Goal: Task Accomplishment & Management: Manage account settings

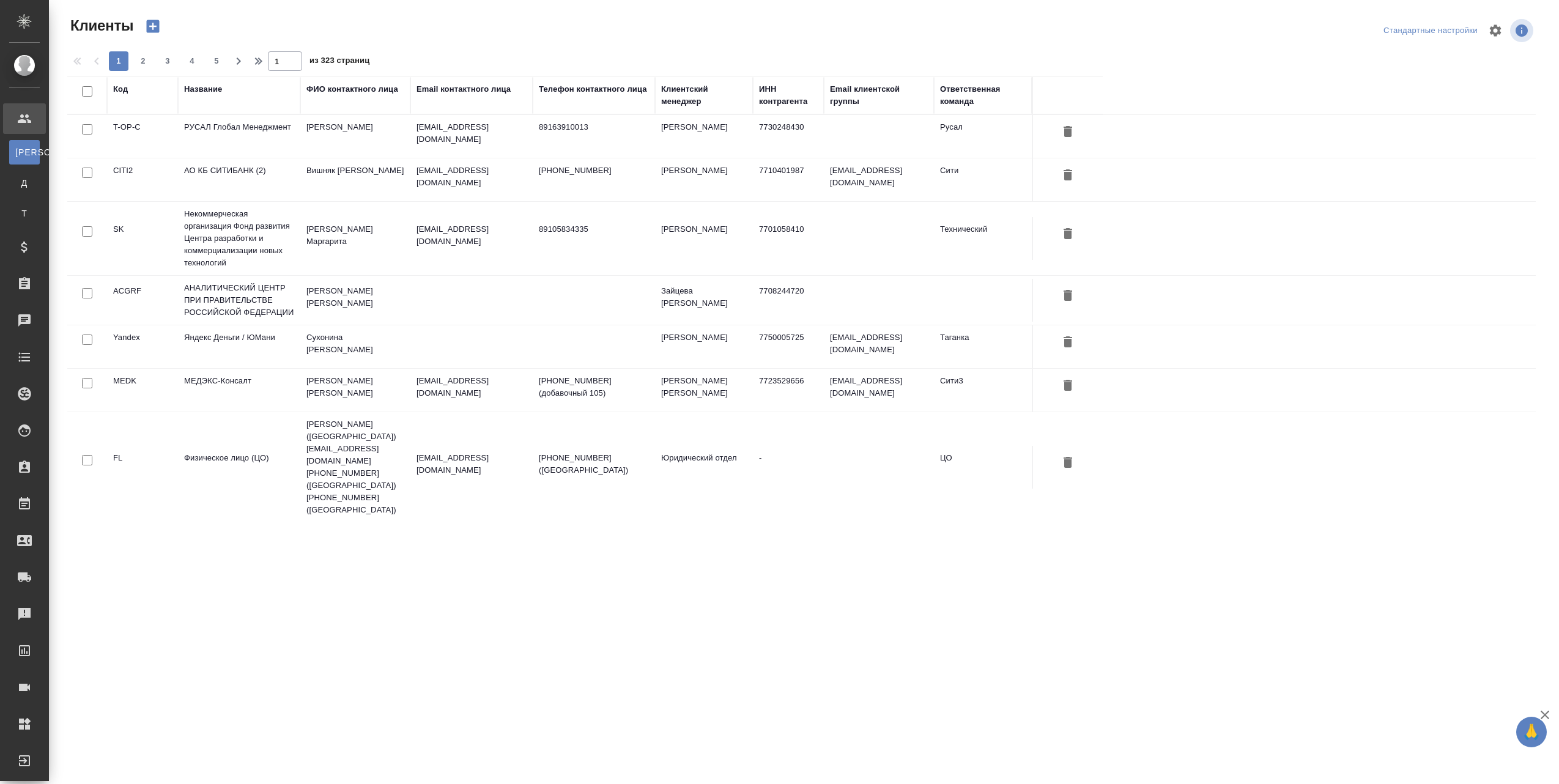
select select "RU"
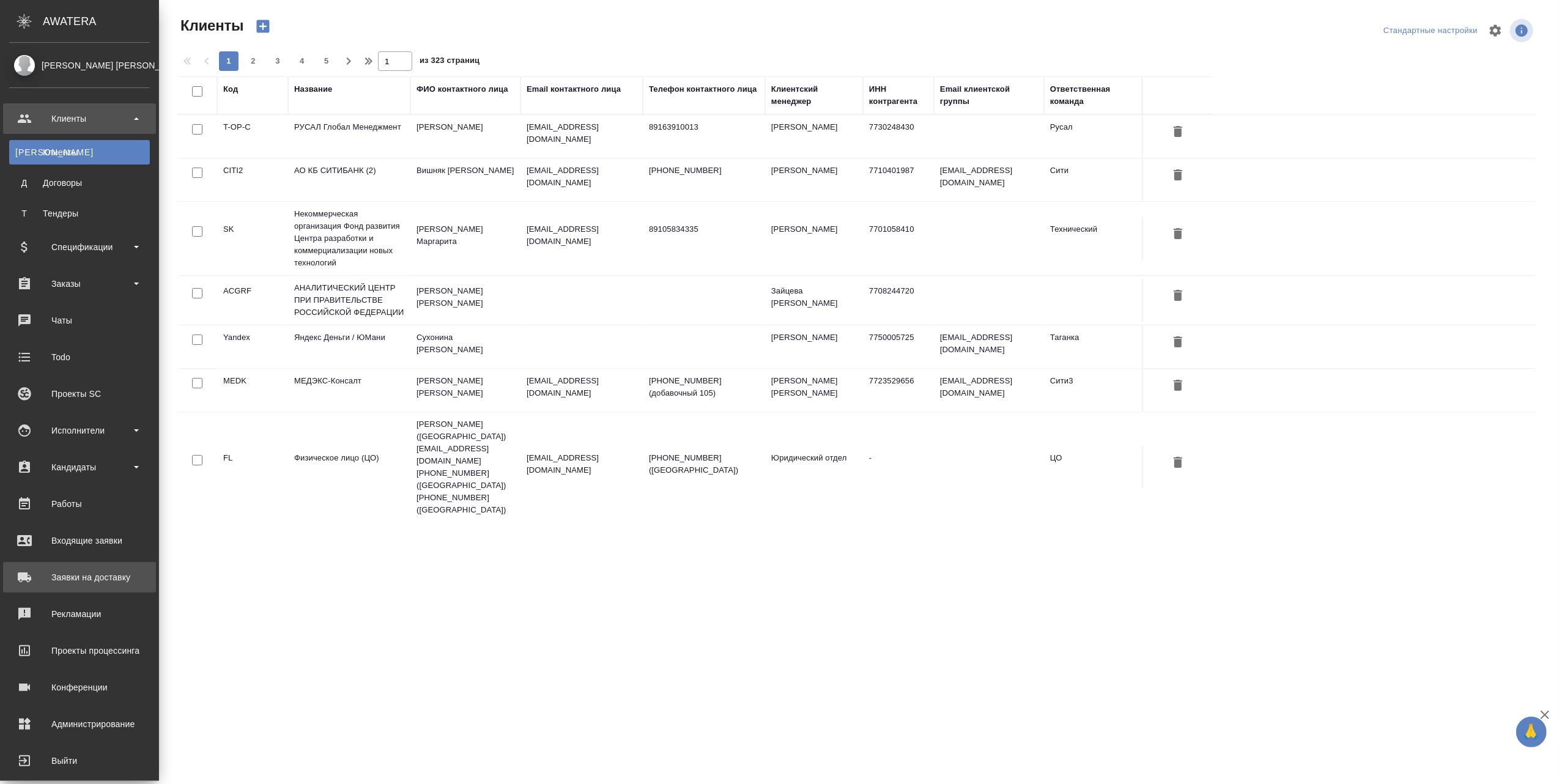
click at [110, 577] on div "Заявки на доставку" at bounding box center [79, 576] width 140 height 18
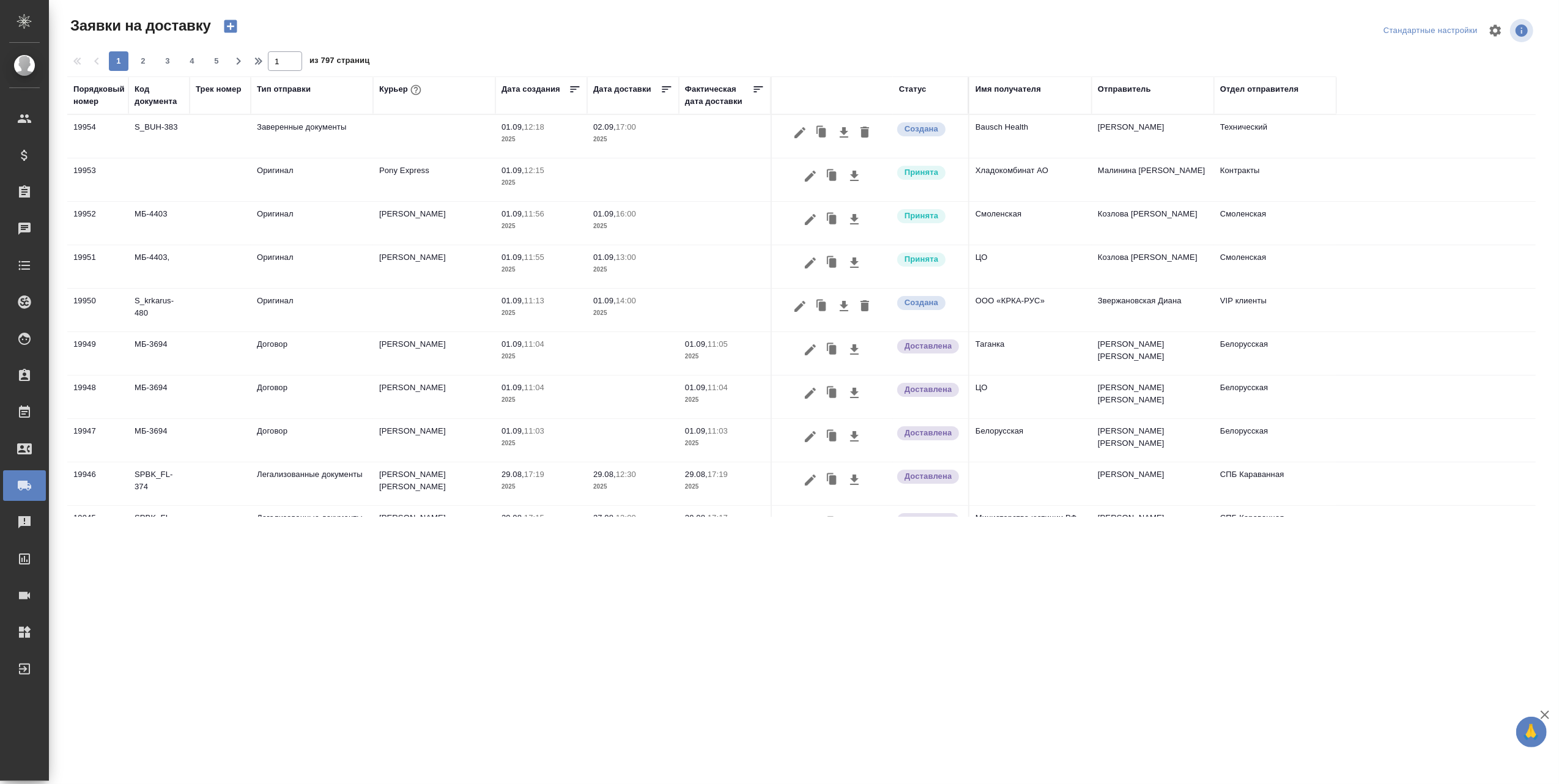
click at [404, 104] on div "Курьер" at bounding box center [434, 95] width 110 height 24
click at [412, 94] on icon "button" at bounding box center [415, 89] width 12 height 12
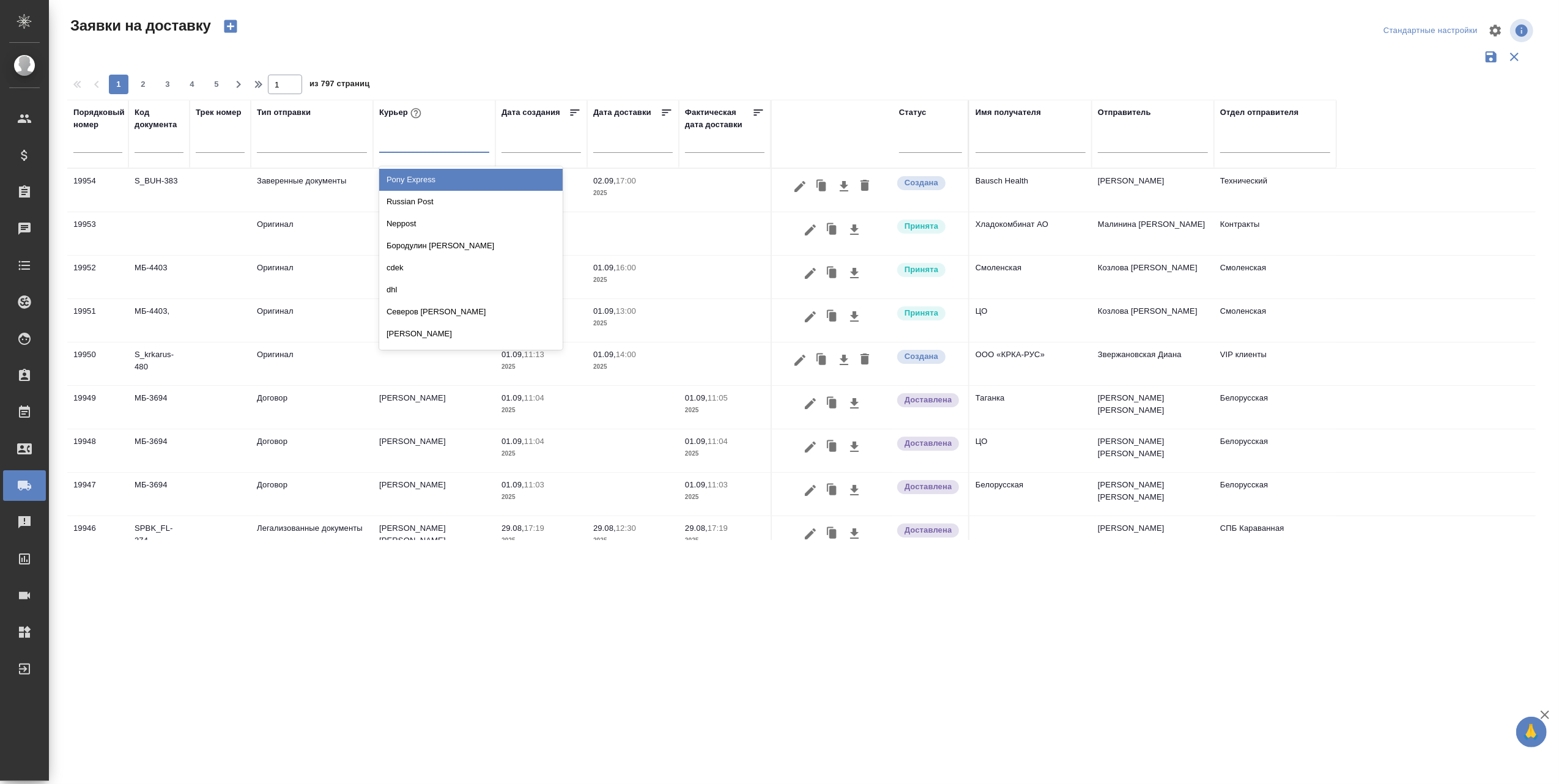
click at [423, 148] on div at bounding box center [434, 140] width 110 height 18
drag, startPoint x: 426, startPoint y: 179, endPoint x: 426, endPoint y: 194, distance: 15.0
click at [426, 194] on div "Pony Express Russian Post Neppost [PERSON_NAME] [PERSON_NAME] dhl Северов [PERS…" at bounding box center [471, 258] width 184 height 184
click at [426, 195] on div "Russian Post" at bounding box center [471, 201] width 184 height 22
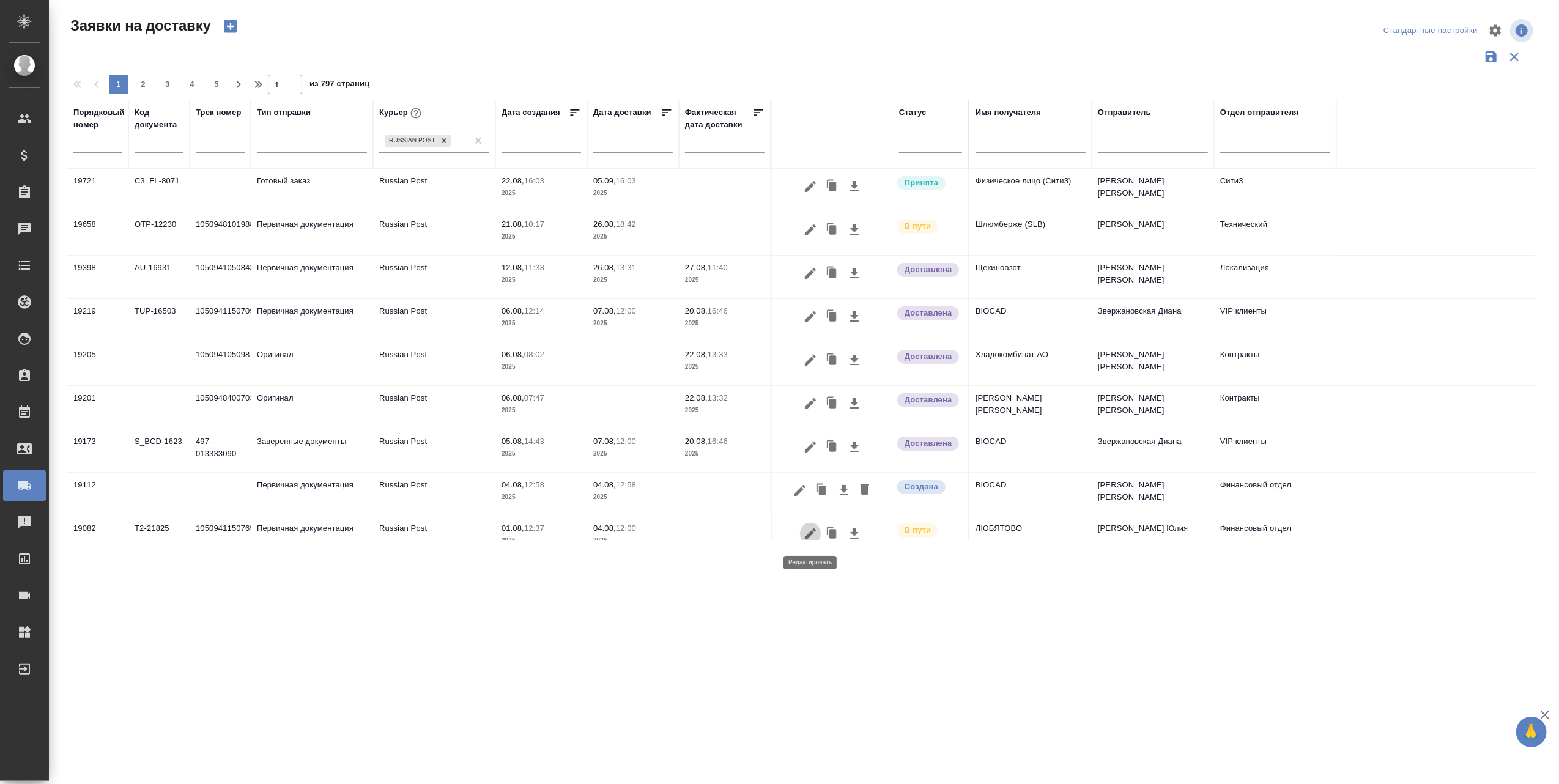
click at [805, 533] on icon "button" at bounding box center [811, 534] width 15 height 15
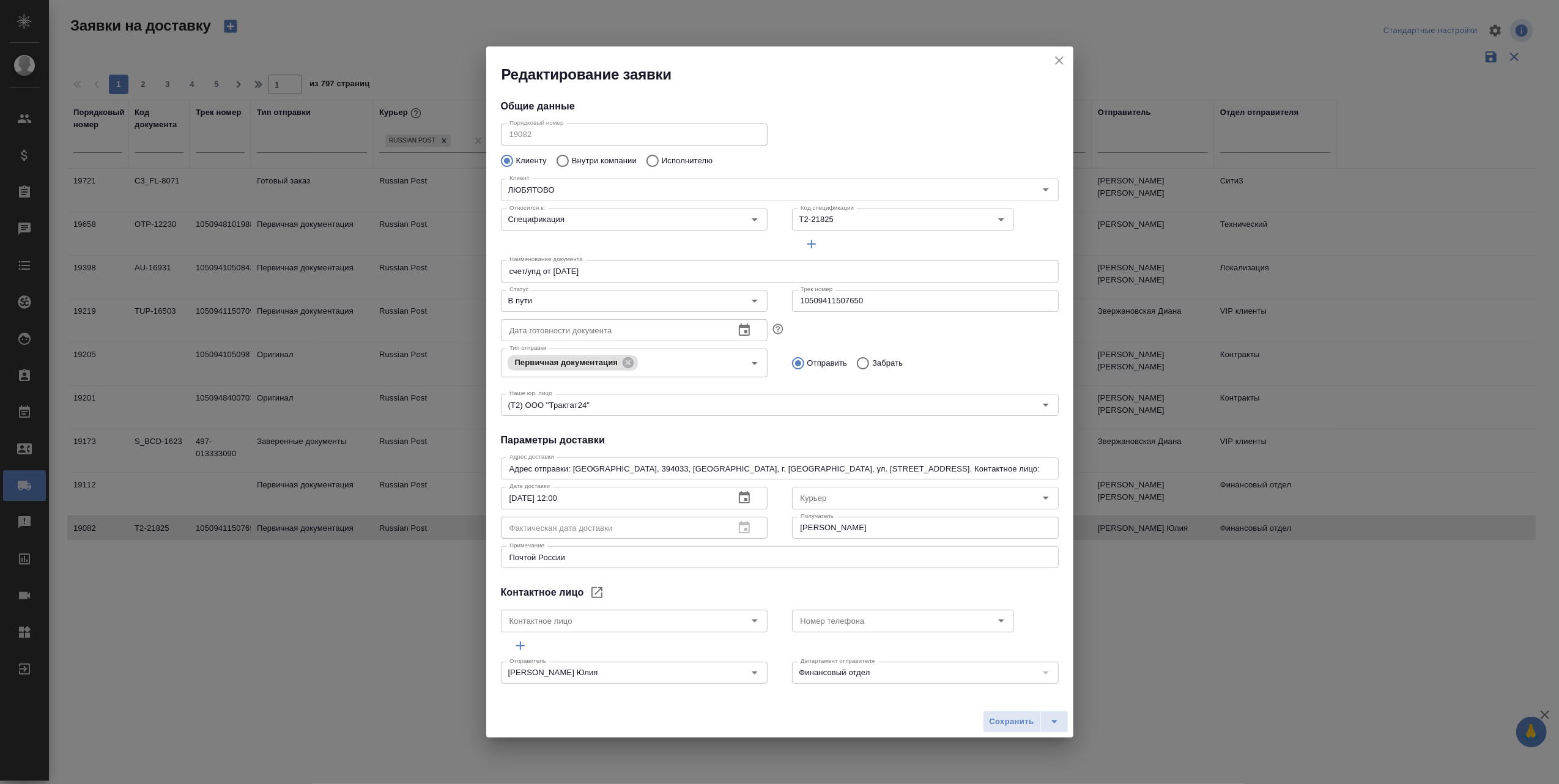
type input "Russian Post"
type input "[PERSON_NAME]"
type input "89611816919"
drag, startPoint x: 864, startPoint y: 301, endPoint x: 795, endPoint y: 301, distance: 69.0
click at [795, 301] on input "10509411507650" at bounding box center [924, 300] width 266 height 22
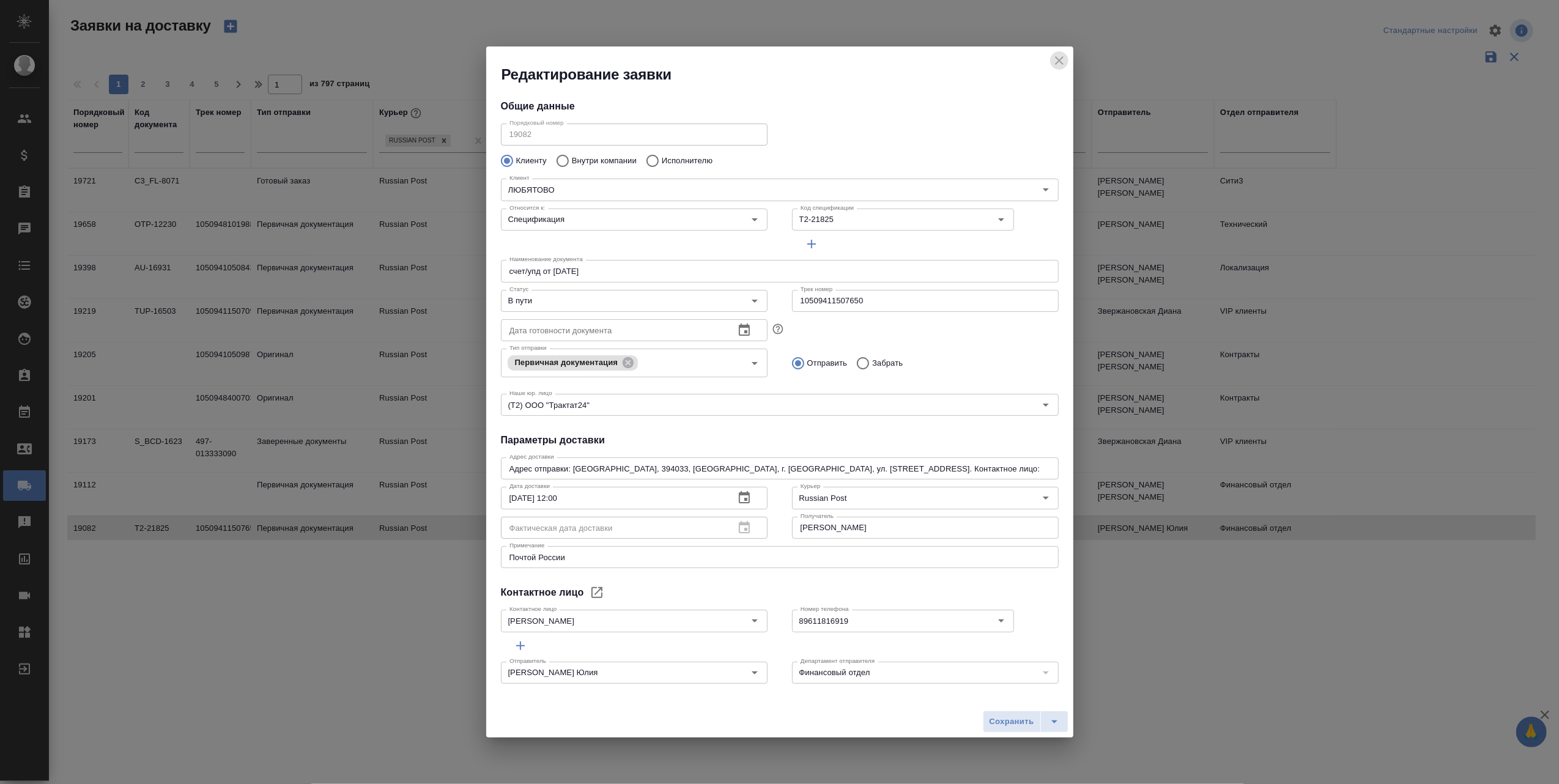
click at [1058, 64] on icon "close" at bounding box center [1059, 61] width 15 height 15
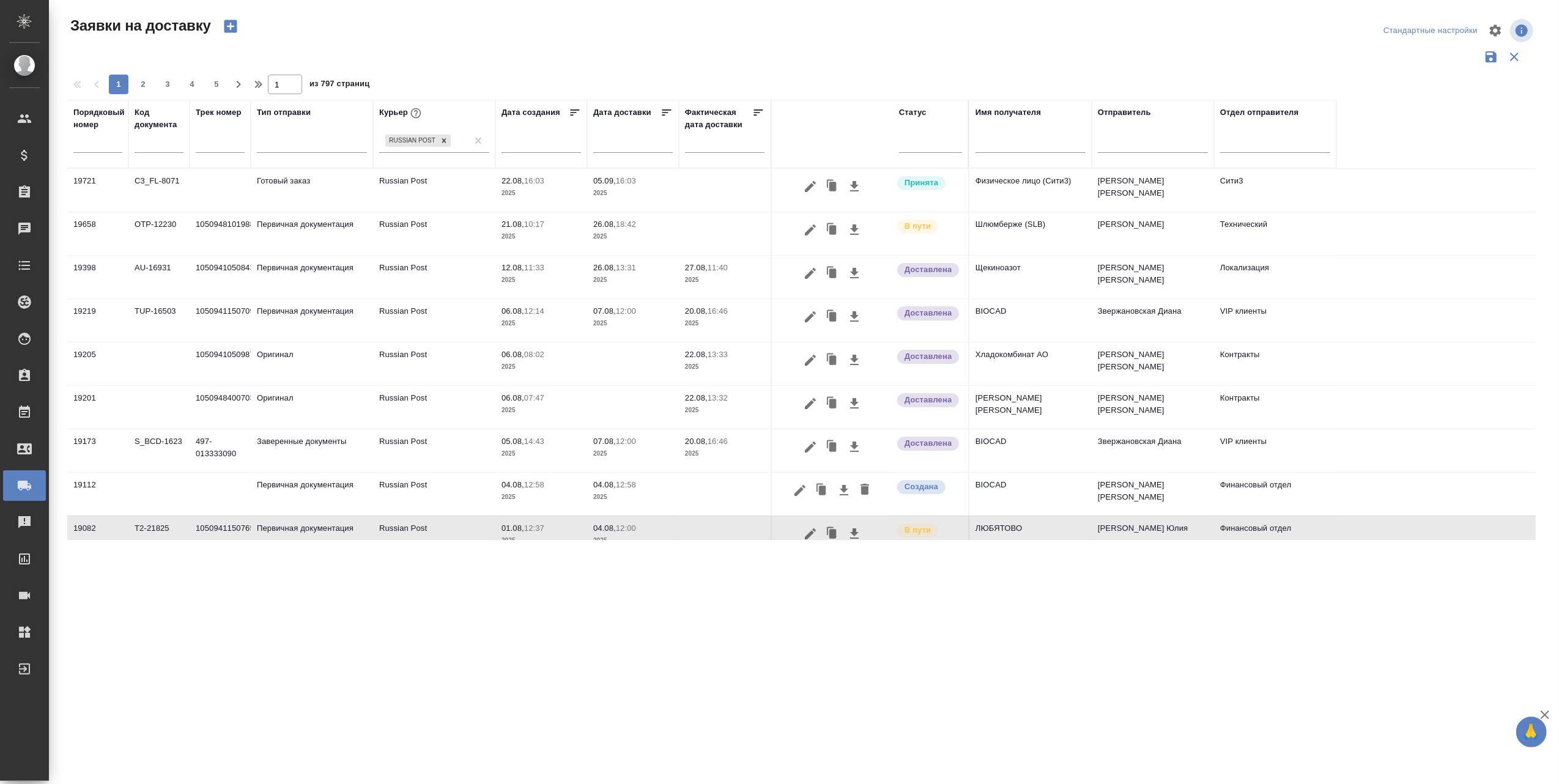
scroll to position [8, 0]
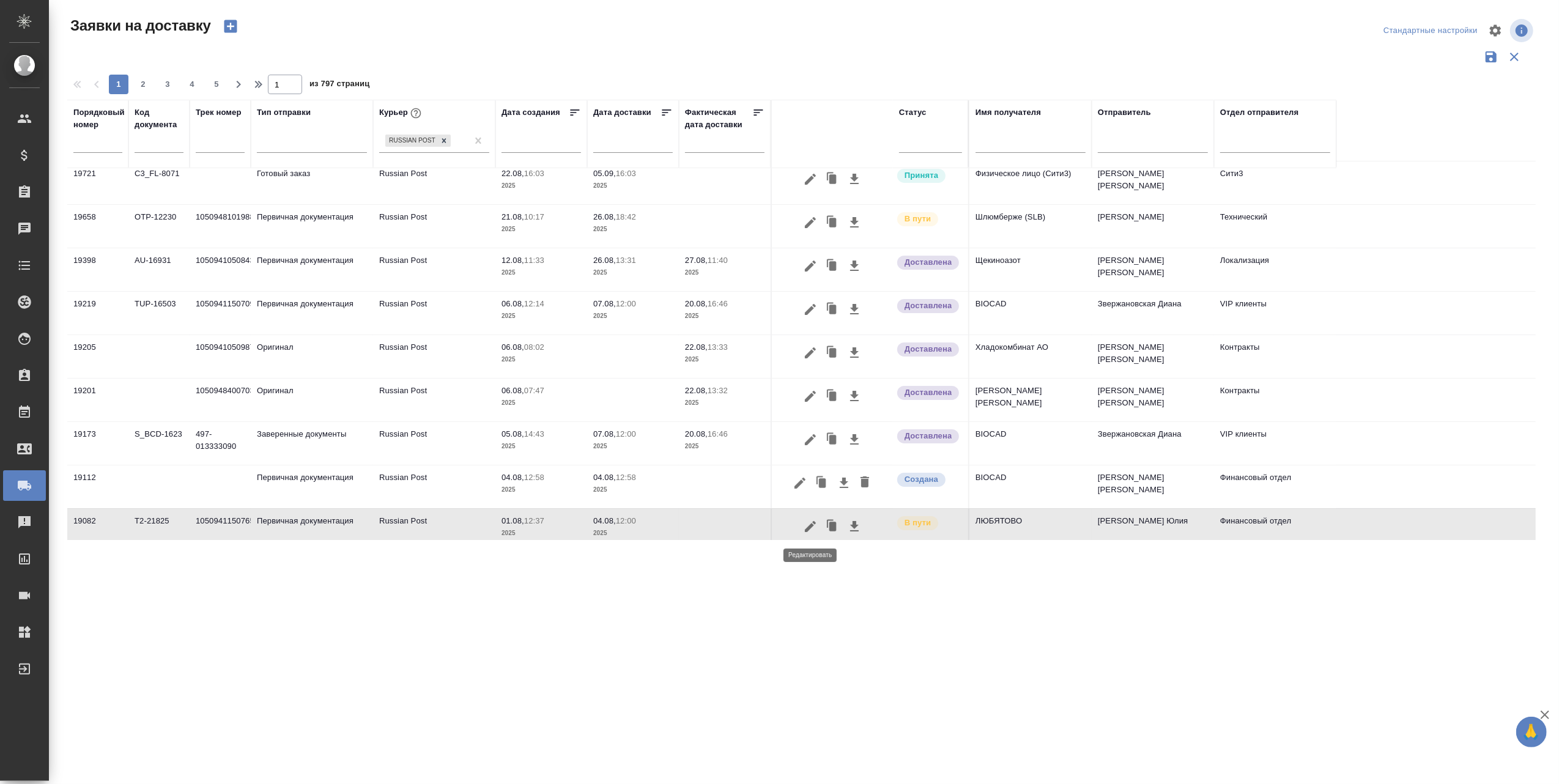
click at [809, 527] on icon "button" at bounding box center [811, 526] width 11 height 11
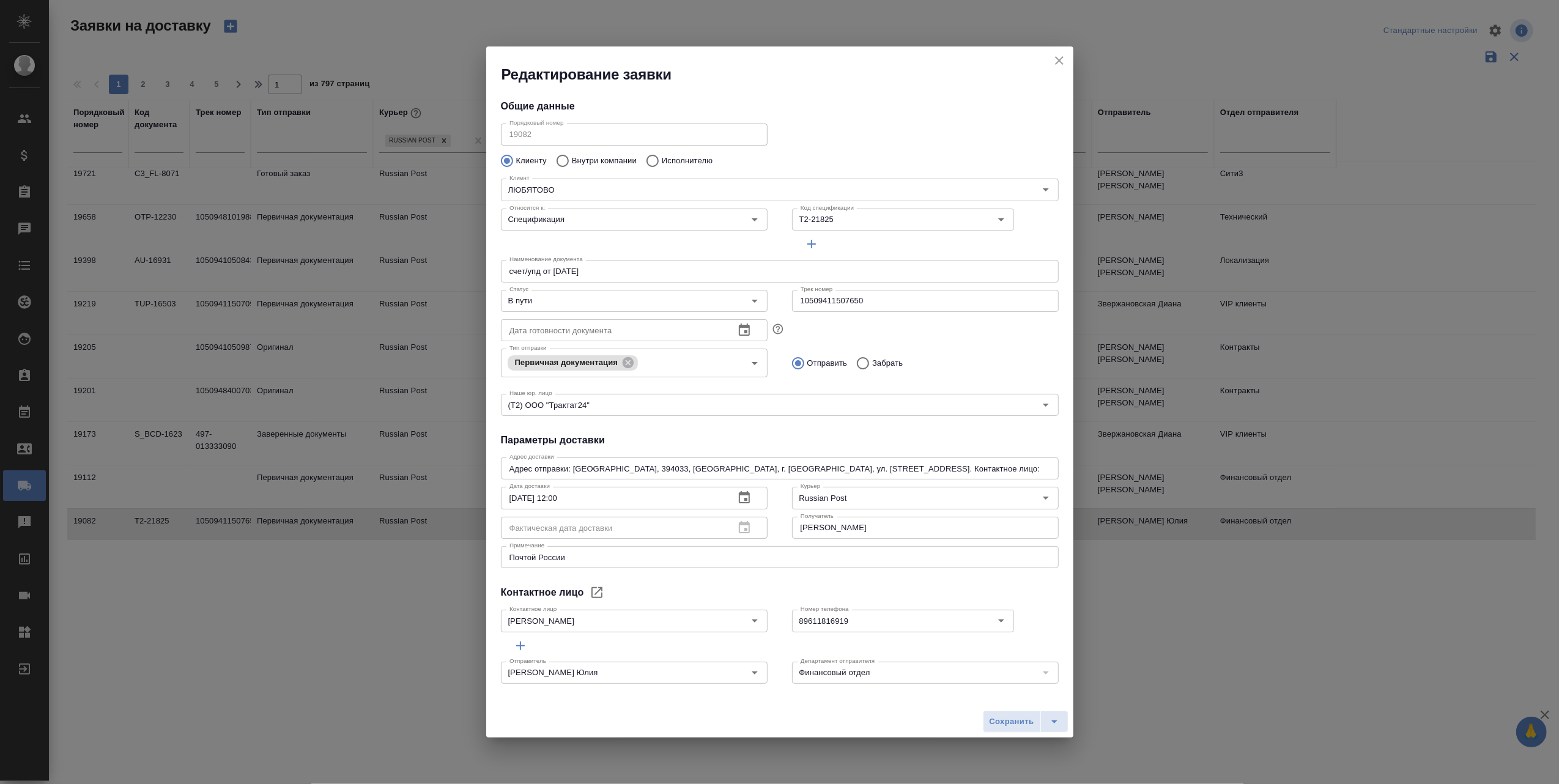
click at [604, 559] on textarea "Почтой России" at bounding box center [780, 557] width 540 height 9
click at [585, 552] on textarea "Почтой России" at bounding box center [780, 557] width 540 height 9
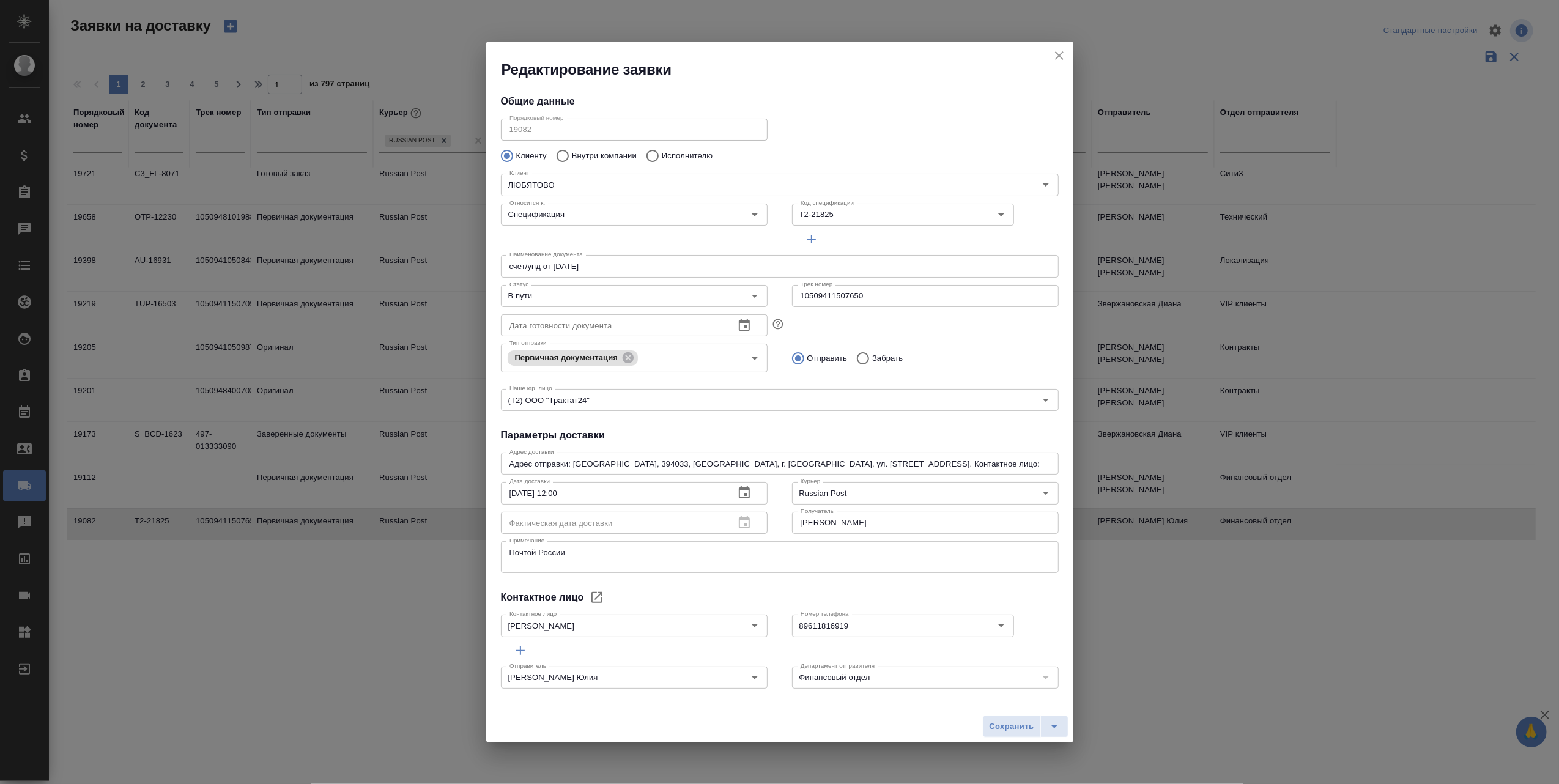
drag, startPoint x: 507, startPoint y: 561, endPoint x: 879, endPoint y: 555, distance: 372.0
click at [879, 555] on textarea "Почтой России" at bounding box center [780, 557] width 540 height 19
click at [537, 563] on textarea "Почтой России" at bounding box center [780, 557] width 540 height 19
paste textarea "Письмо из [GEOGRAPHIC_DATA] Хранится в отделении до 13 сентября включительно 10…"
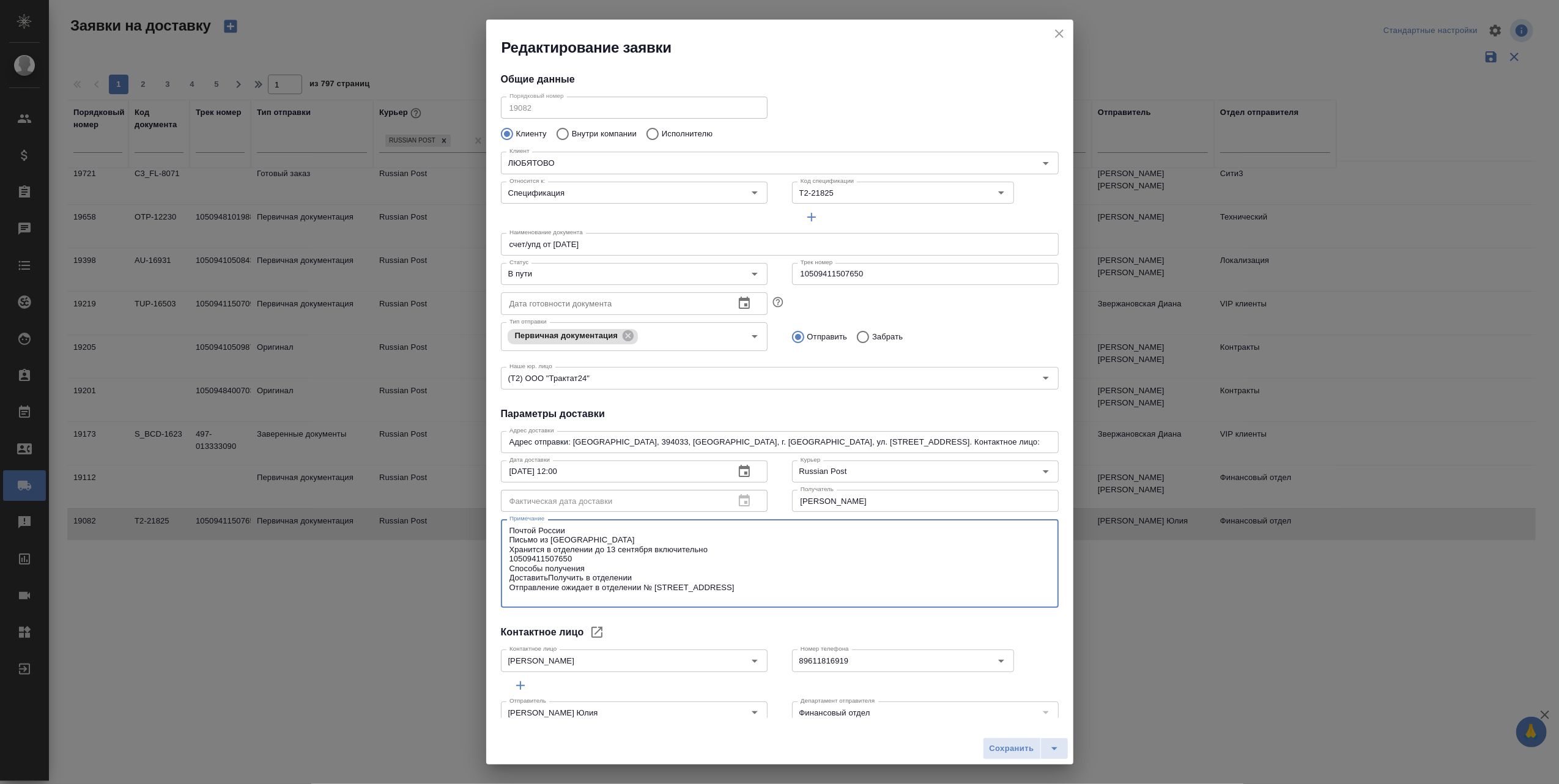
click at [635, 573] on textarea "Почтой России Письмо из [GEOGRAPHIC_DATA] Хранится в отделении до 13 сентября в…" at bounding box center [780, 564] width 540 height 76
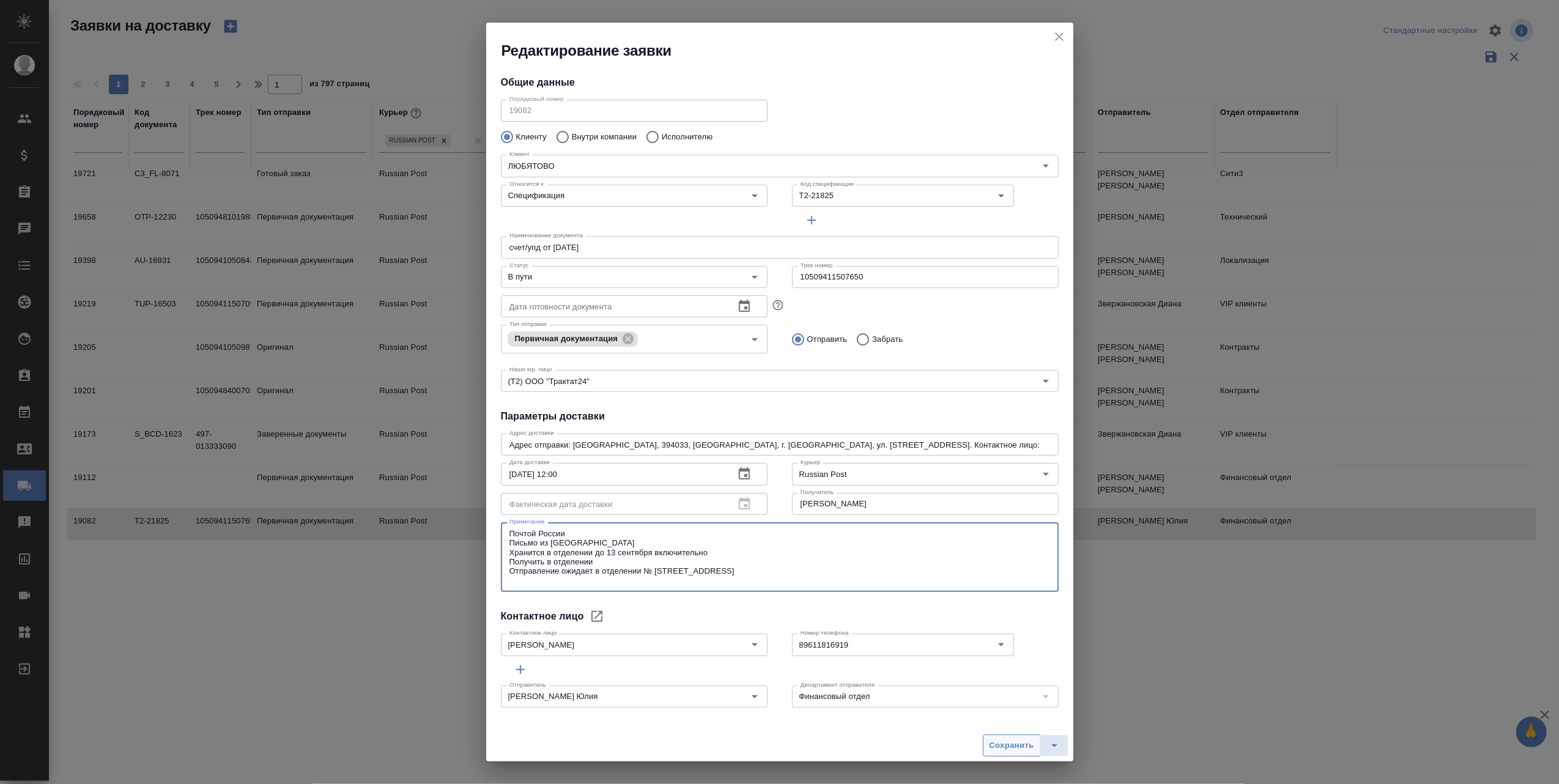
type textarea "Почтой России Письмо из [GEOGRAPHIC_DATA] Хранится в отделении до 13 сентября в…"
click at [1015, 743] on span "Сохранить" at bounding box center [1011, 745] width 44 height 14
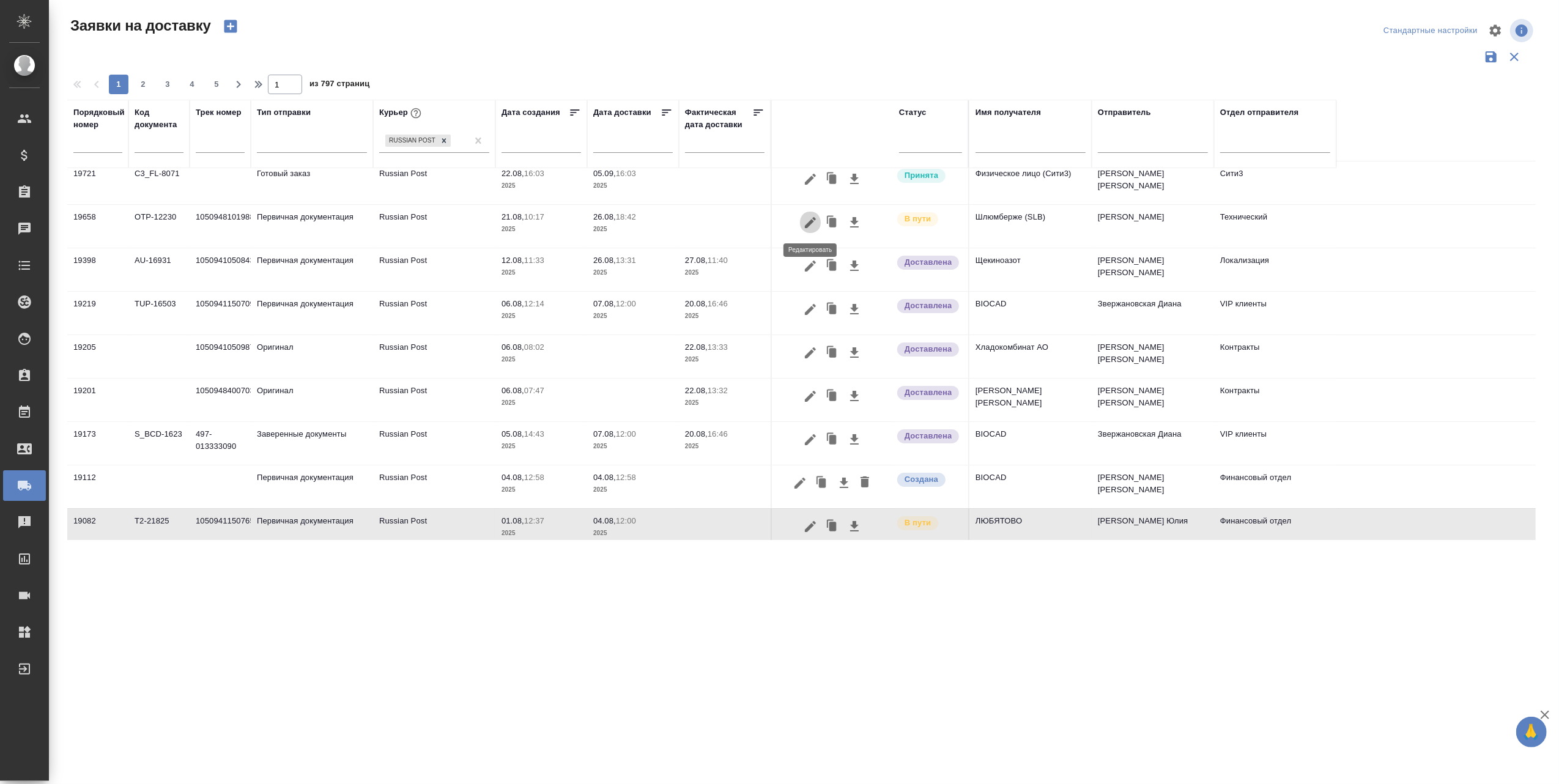
click at [808, 222] on icon "button" at bounding box center [811, 223] width 15 height 15
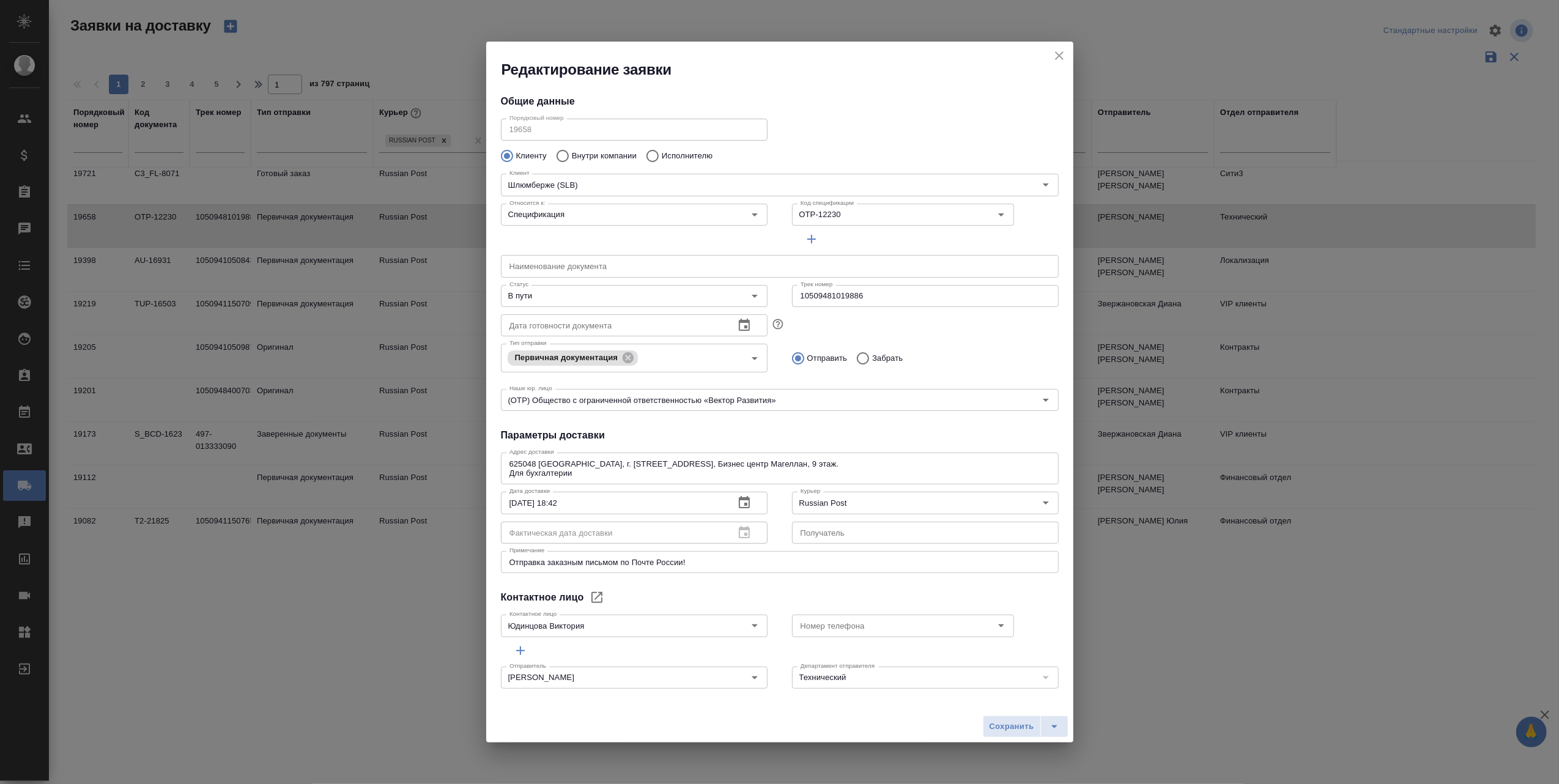
type input "Юдинцова Виктория"
drag, startPoint x: 874, startPoint y: 294, endPoint x: 793, endPoint y: 298, distance: 81.1
click at [793, 298] on input "10509481019886" at bounding box center [924, 296] width 266 height 22
drag, startPoint x: 839, startPoint y: 294, endPoint x: 1121, endPoint y: 45, distance: 376.2
click at [1121, 45] on div "Редактирование заявки Общие данные Порядковый номер 19658 Порядковый номер Клие…" at bounding box center [780, 392] width 1559 height 784
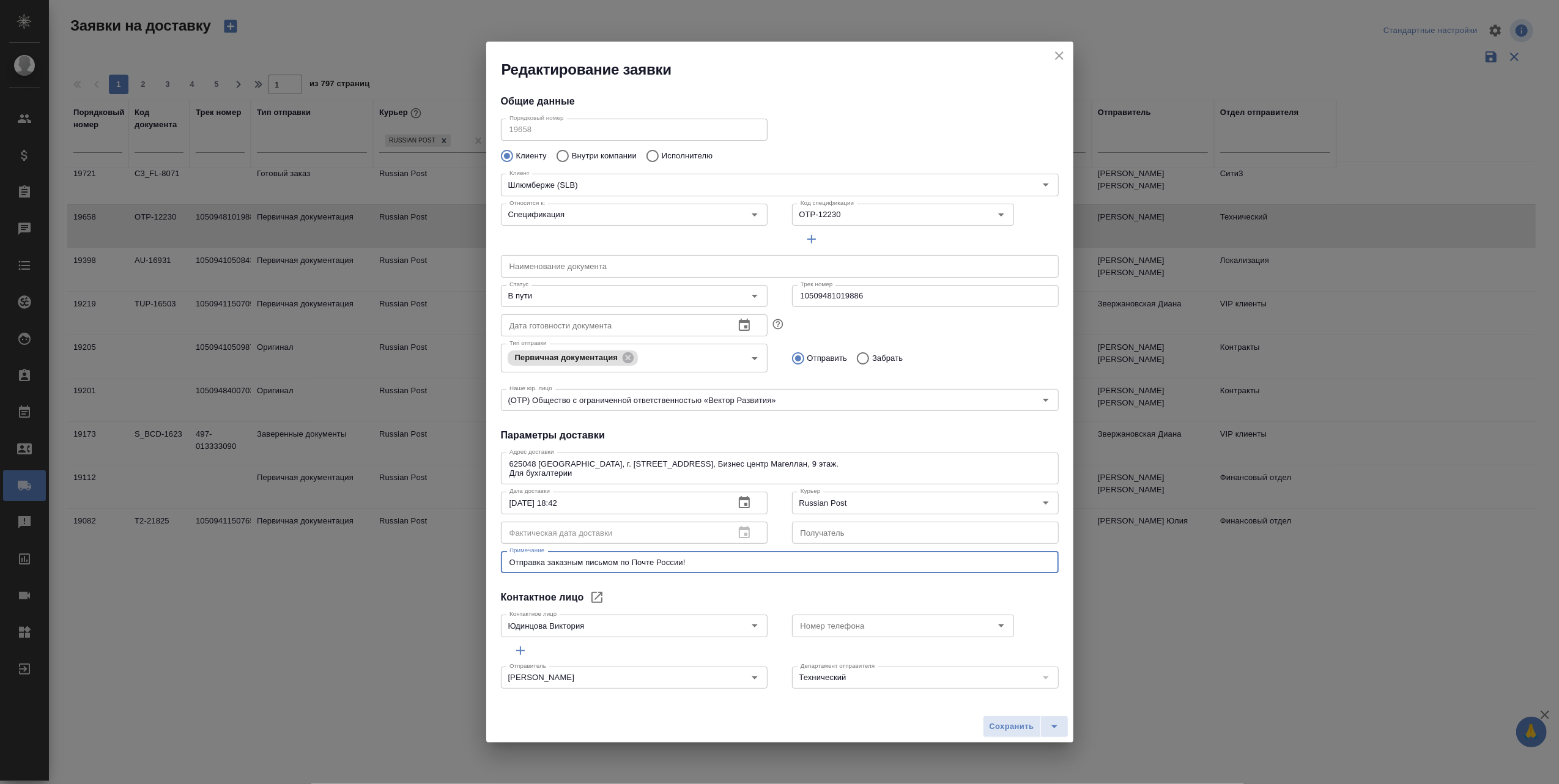
click at [705, 565] on textarea "Отправка заказным письмом по Почте России!" at bounding box center [780, 562] width 540 height 9
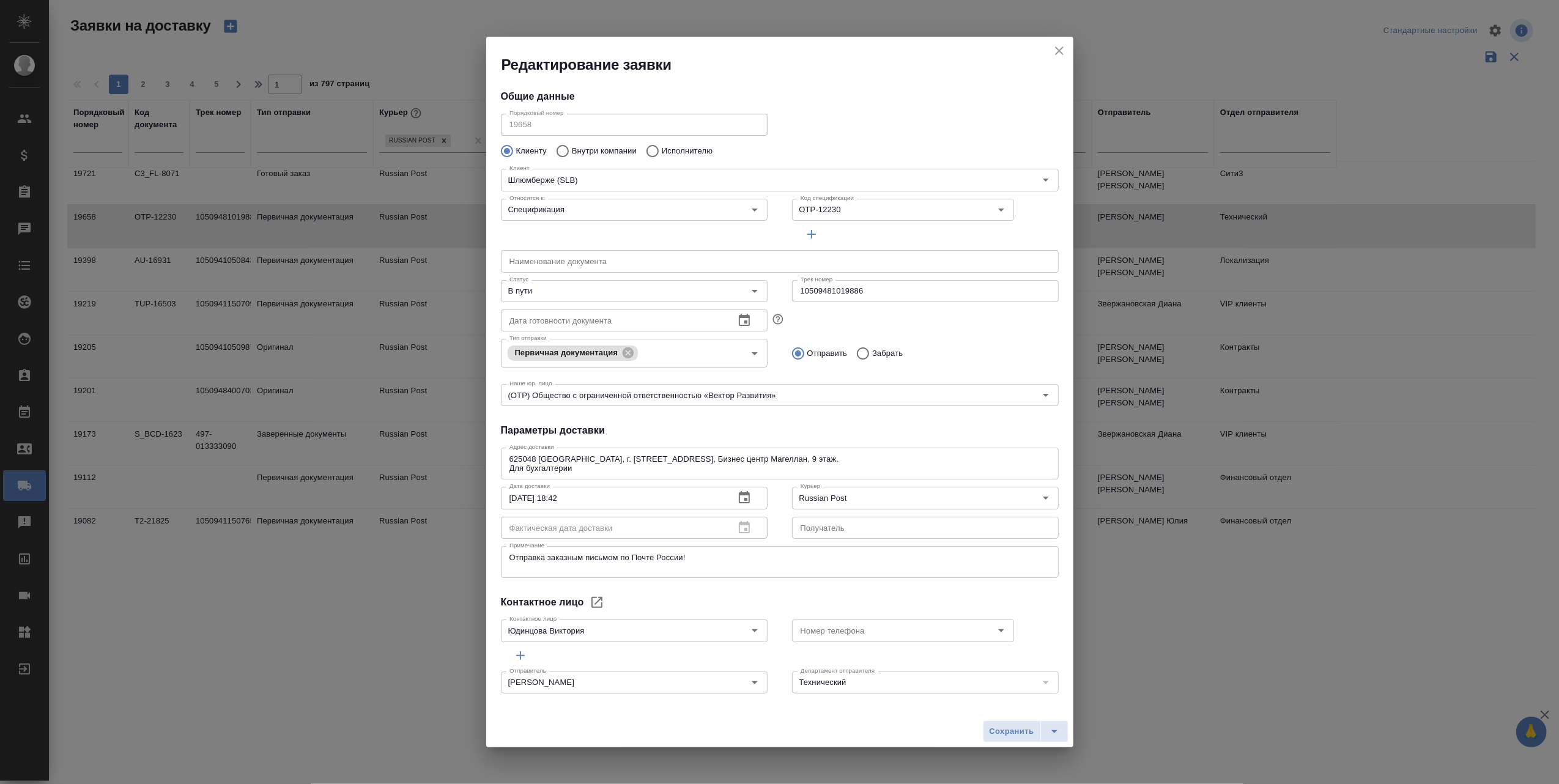
click at [510, 568] on textarea "Отправка заказным письмом по Почте России!" at bounding box center [780, 562] width 540 height 19
paste textarea "Хранится в отделении до 1 октября включительно 10509481019886 Способы получения…"
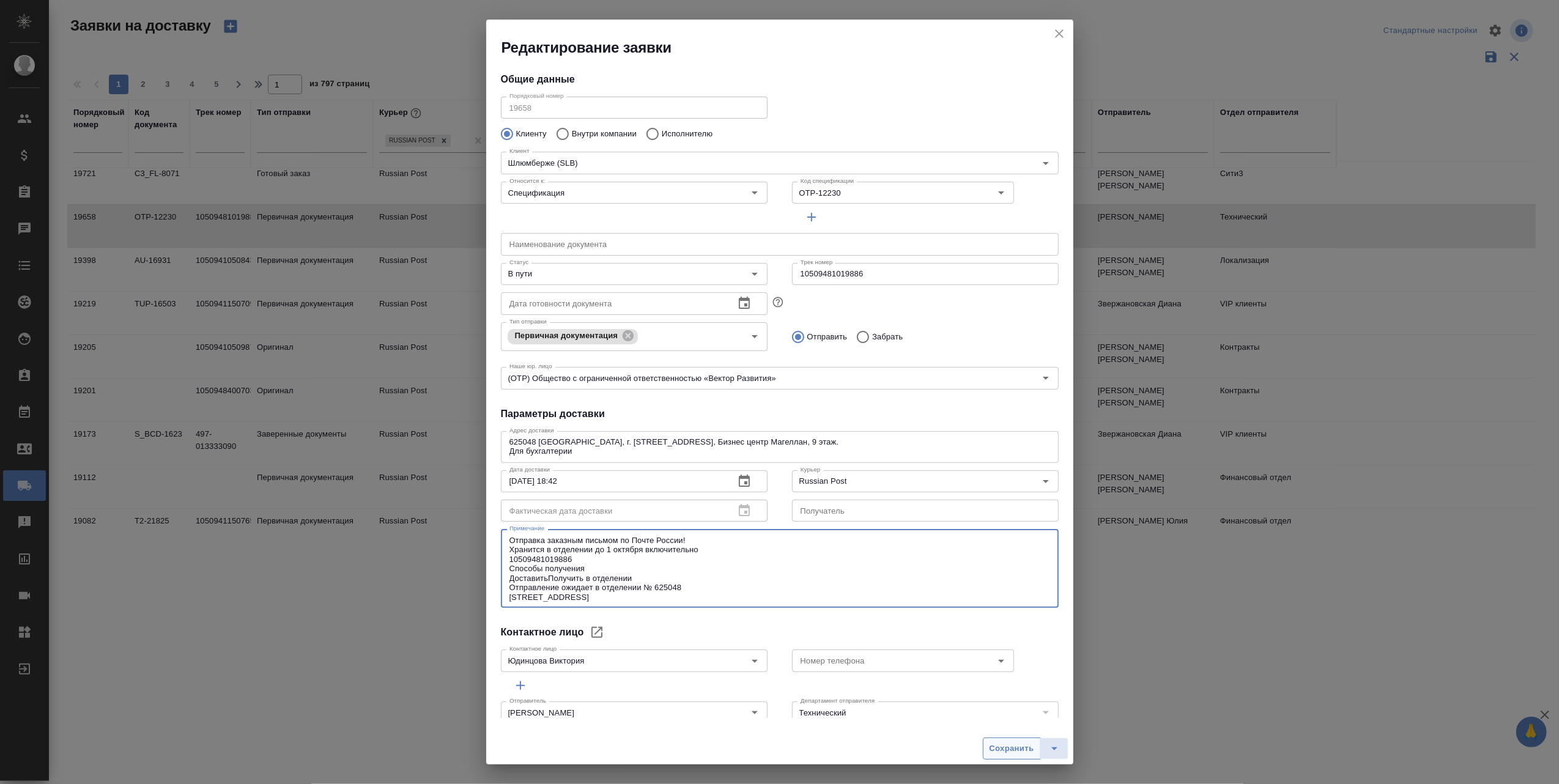
type textarea "Отправка заказным письмом по Почте России! Хранится в отделении до 1 октября вк…"
click at [1001, 751] on span "Сохранить" at bounding box center [1011, 748] width 44 height 14
